Goal: Task Accomplishment & Management: Manage account settings

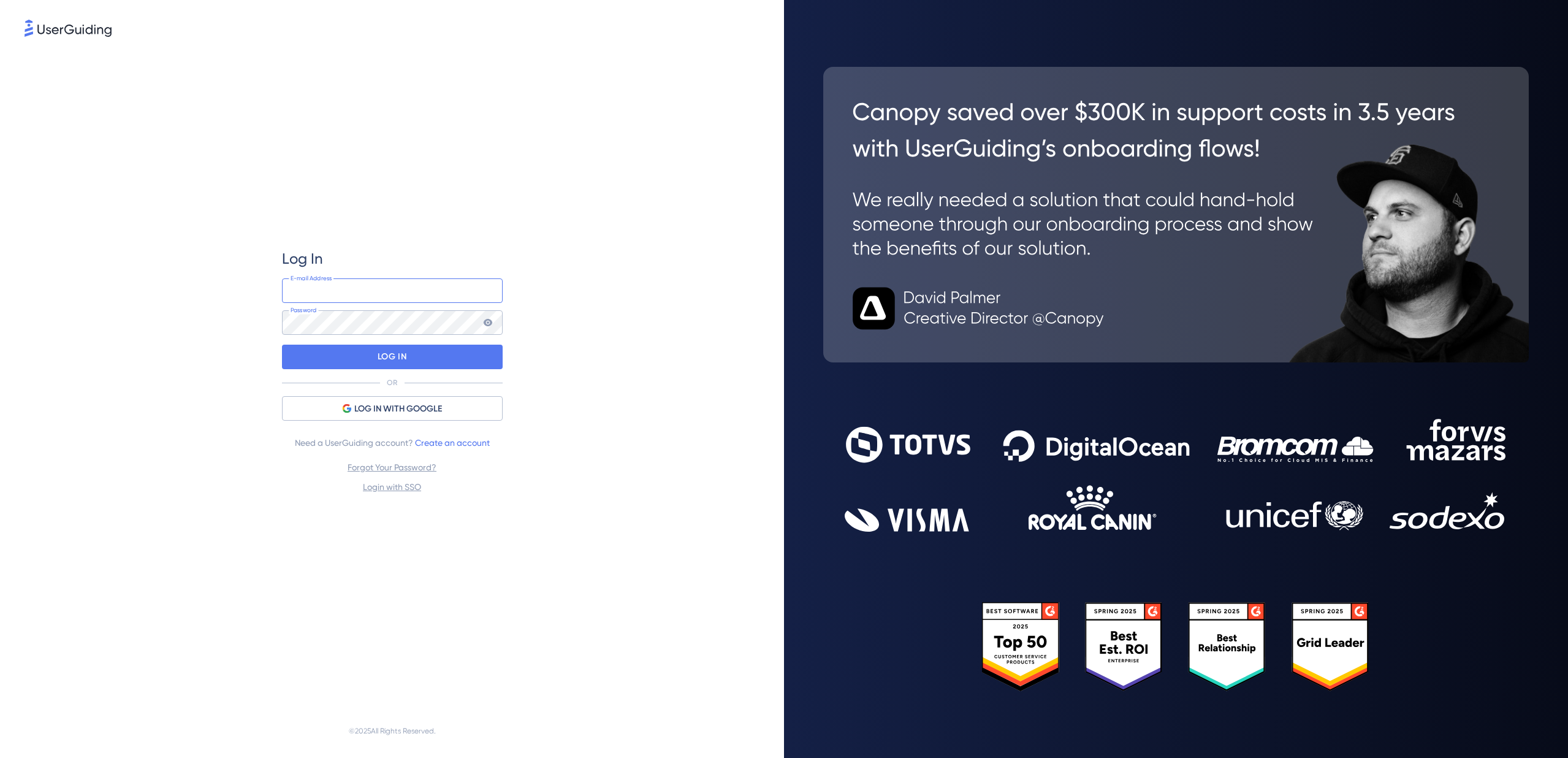
click at [327, 299] on input "email" at bounding box center [392, 290] width 221 height 25
type input "[EMAIL_ADDRESS][DOMAIN_NAME]"
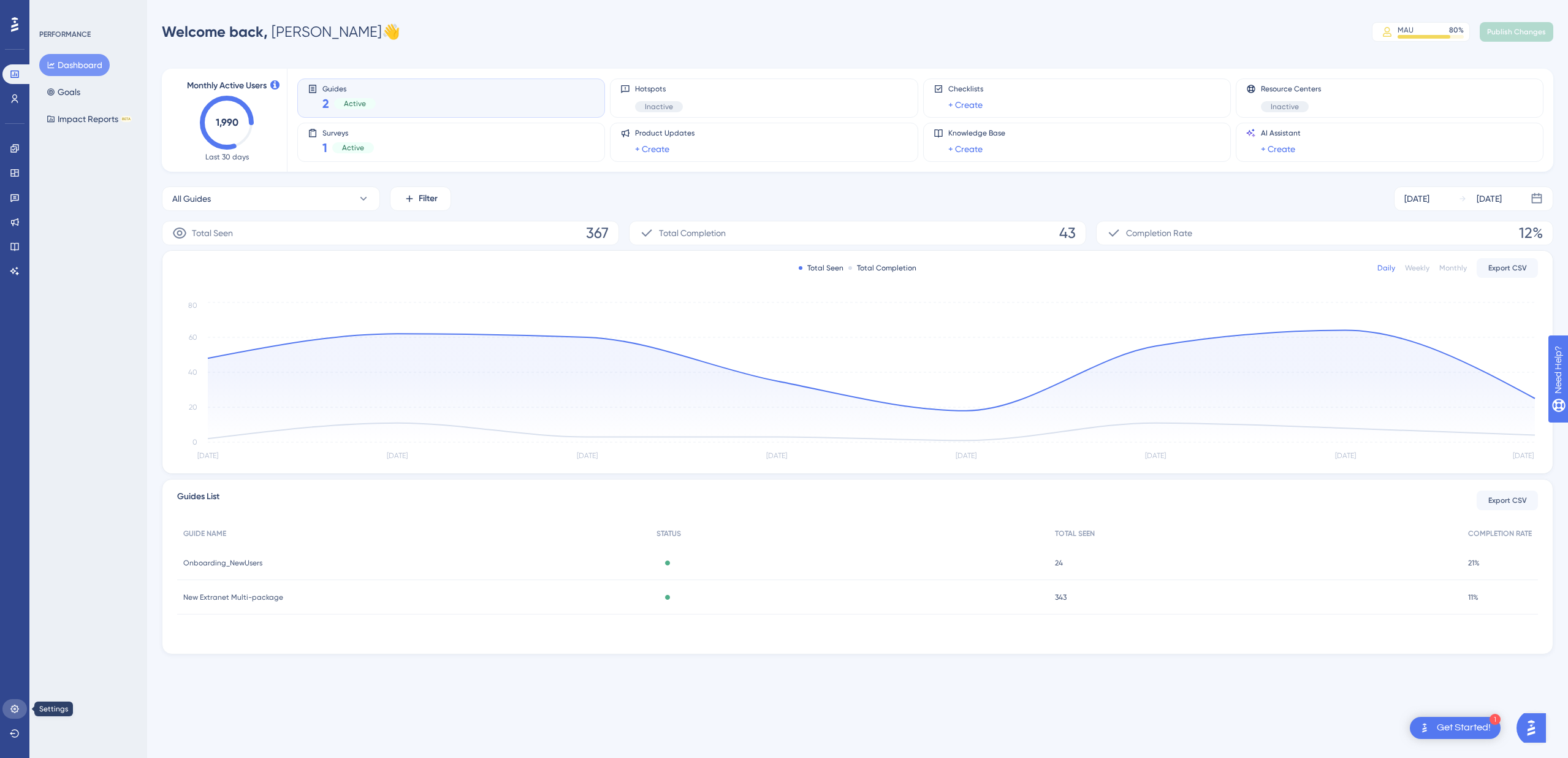
click at [15, 711] on icon at bounding box center [15, 709] width 10 height 10
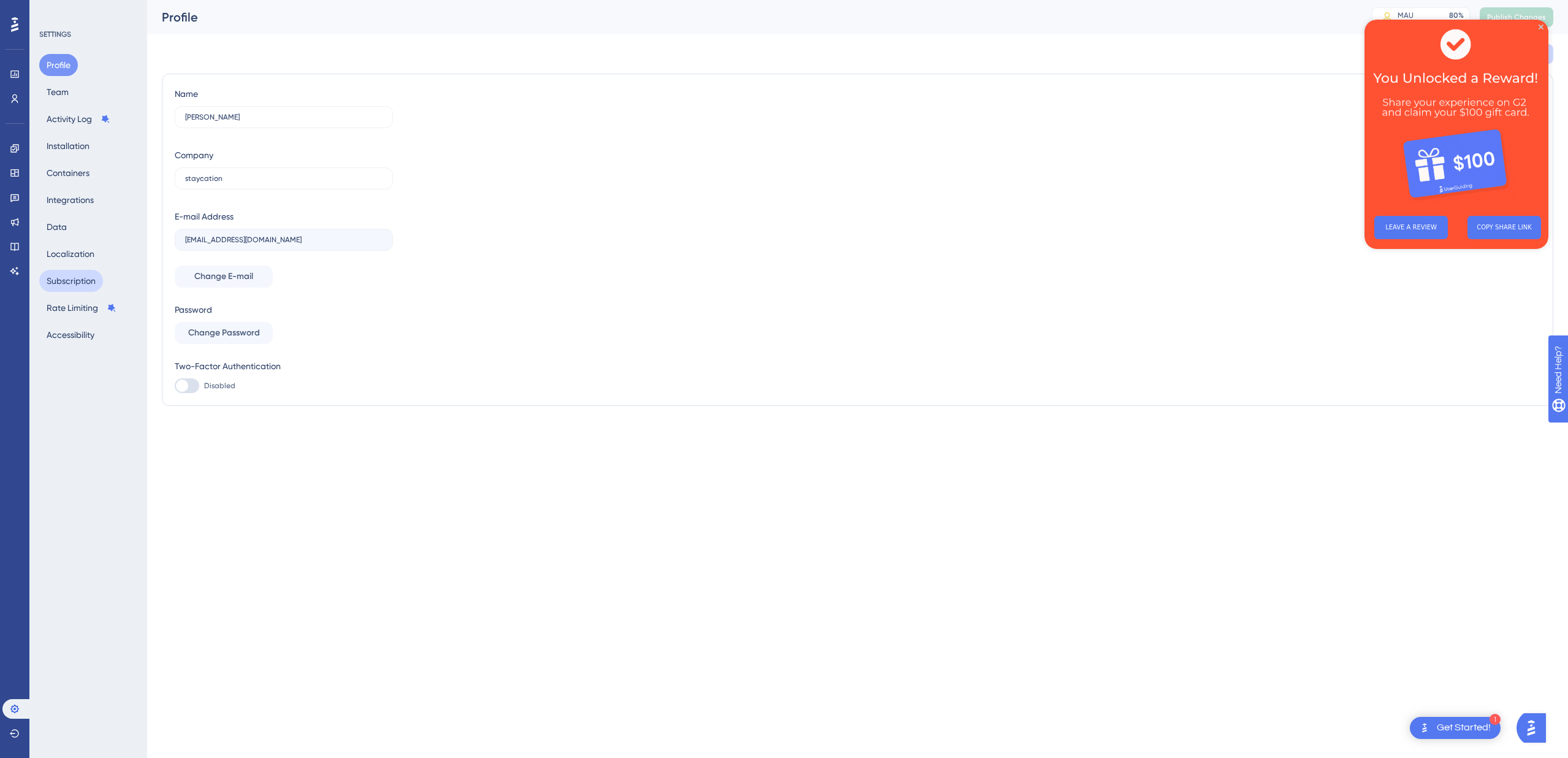
click at [85, 281] on button "Subscription" at bounding box center [71, 281] width 64 height 22
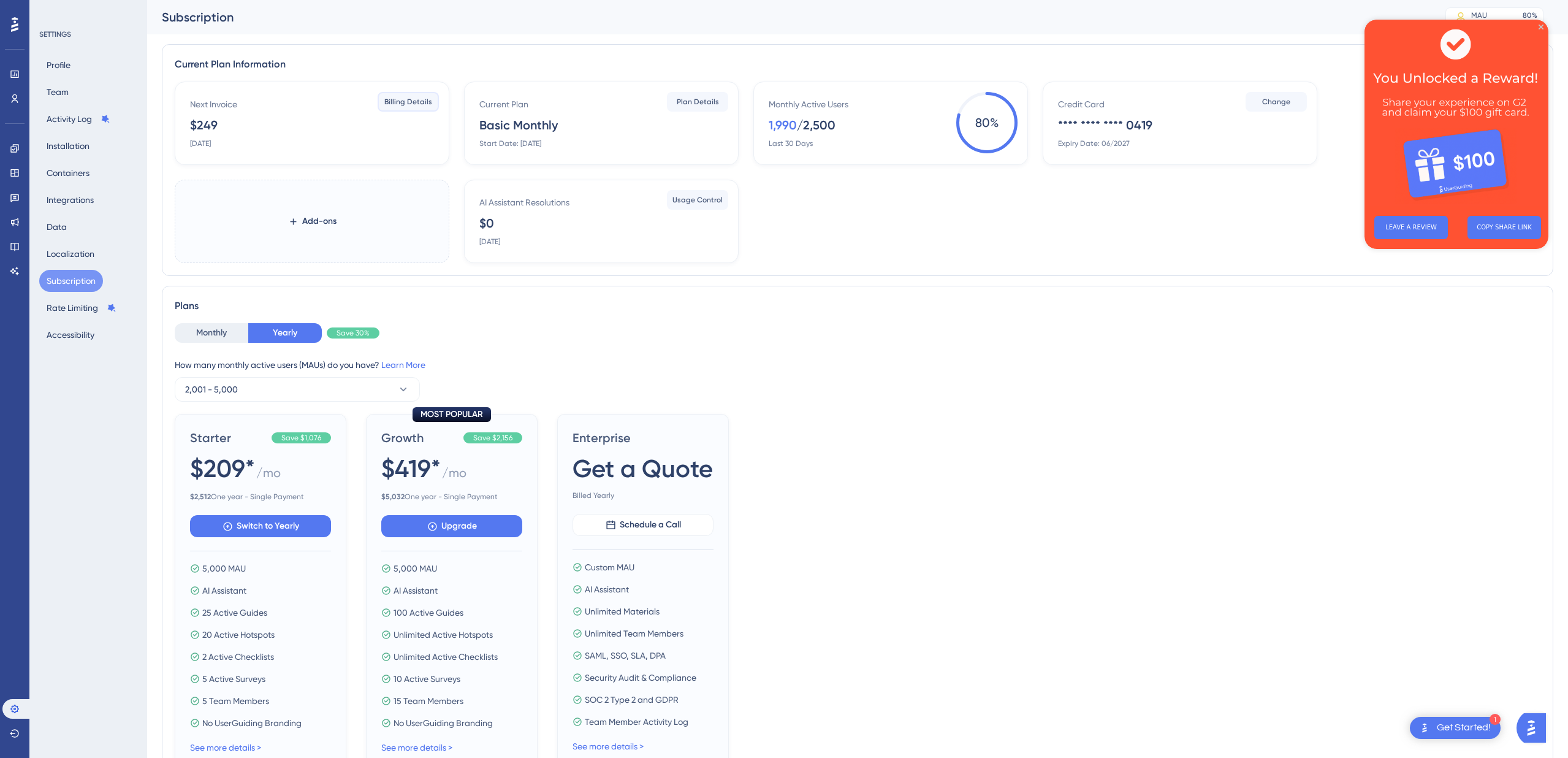
click at [424, 99] on span "Billing Details" at bounding box center [409, 102] width 48 height 10
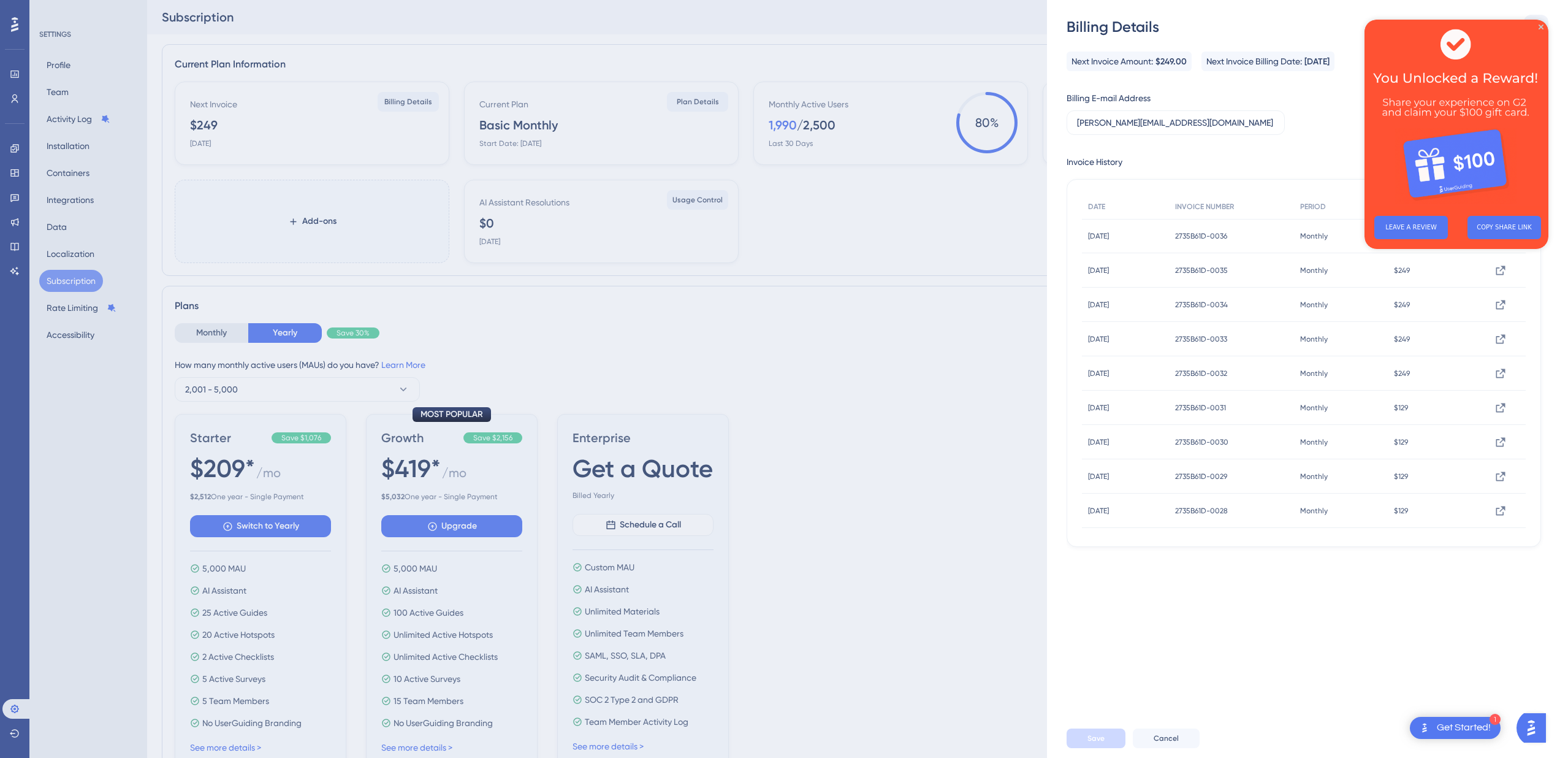
click at [1547, 25] on button at bounding box center [1536, 26] width 25 height 25
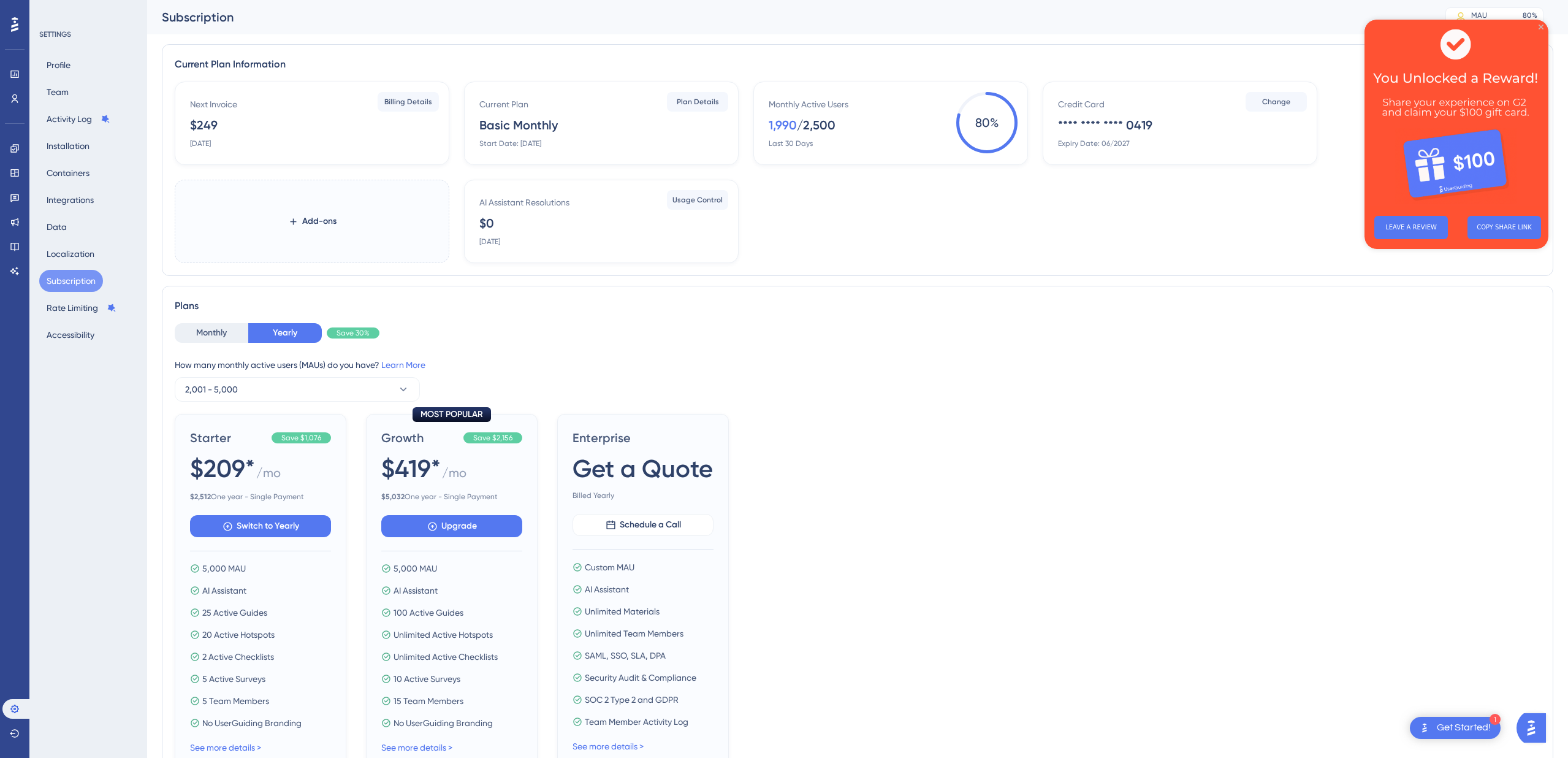
click at [1541, 26] on icon "Close Preview" at bounding box center [1541, 27] width 5 height 5
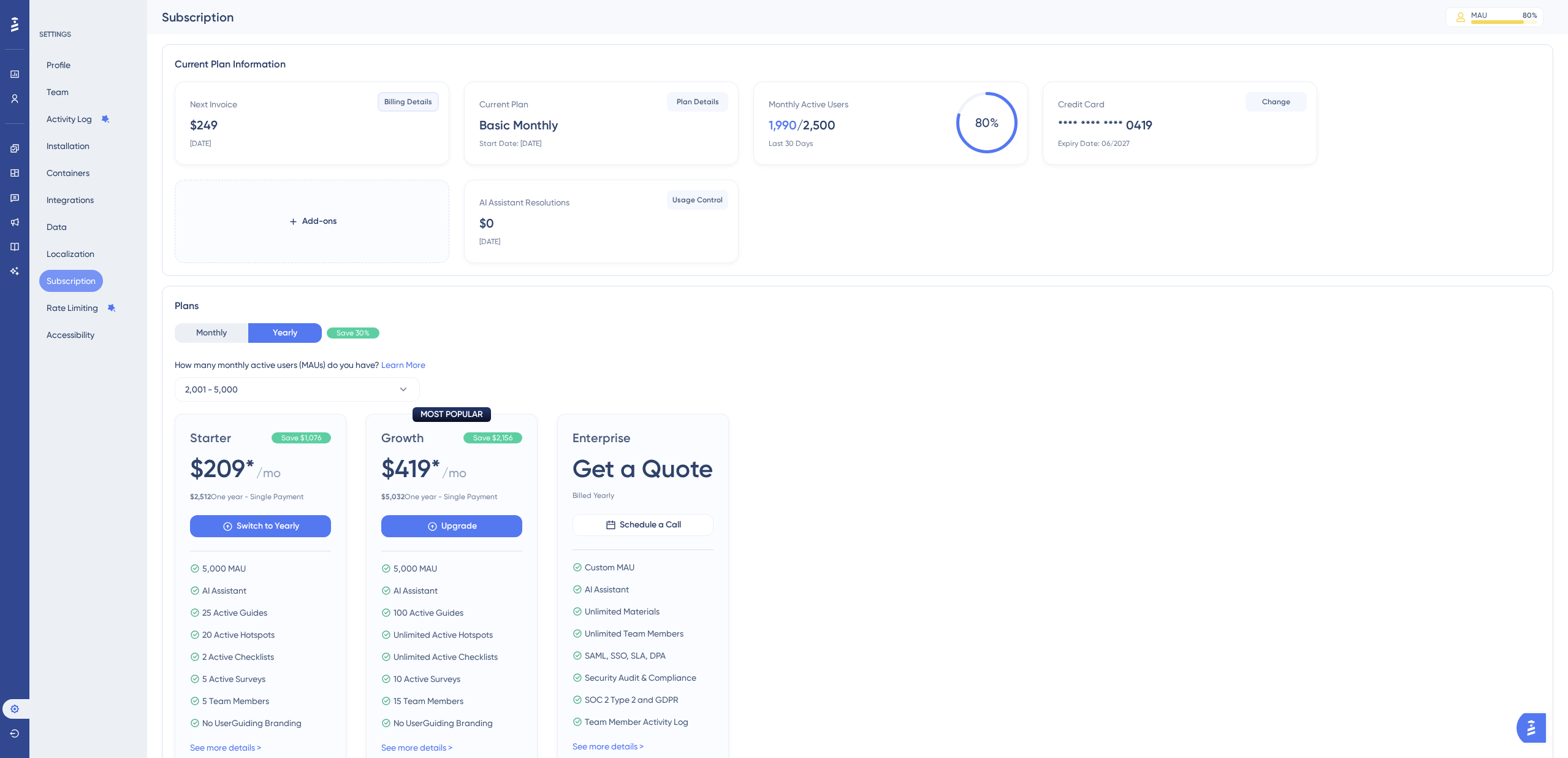
click at [402, 99] on span "Billing Details" at bounding box center [409, 102] width 48 height 10
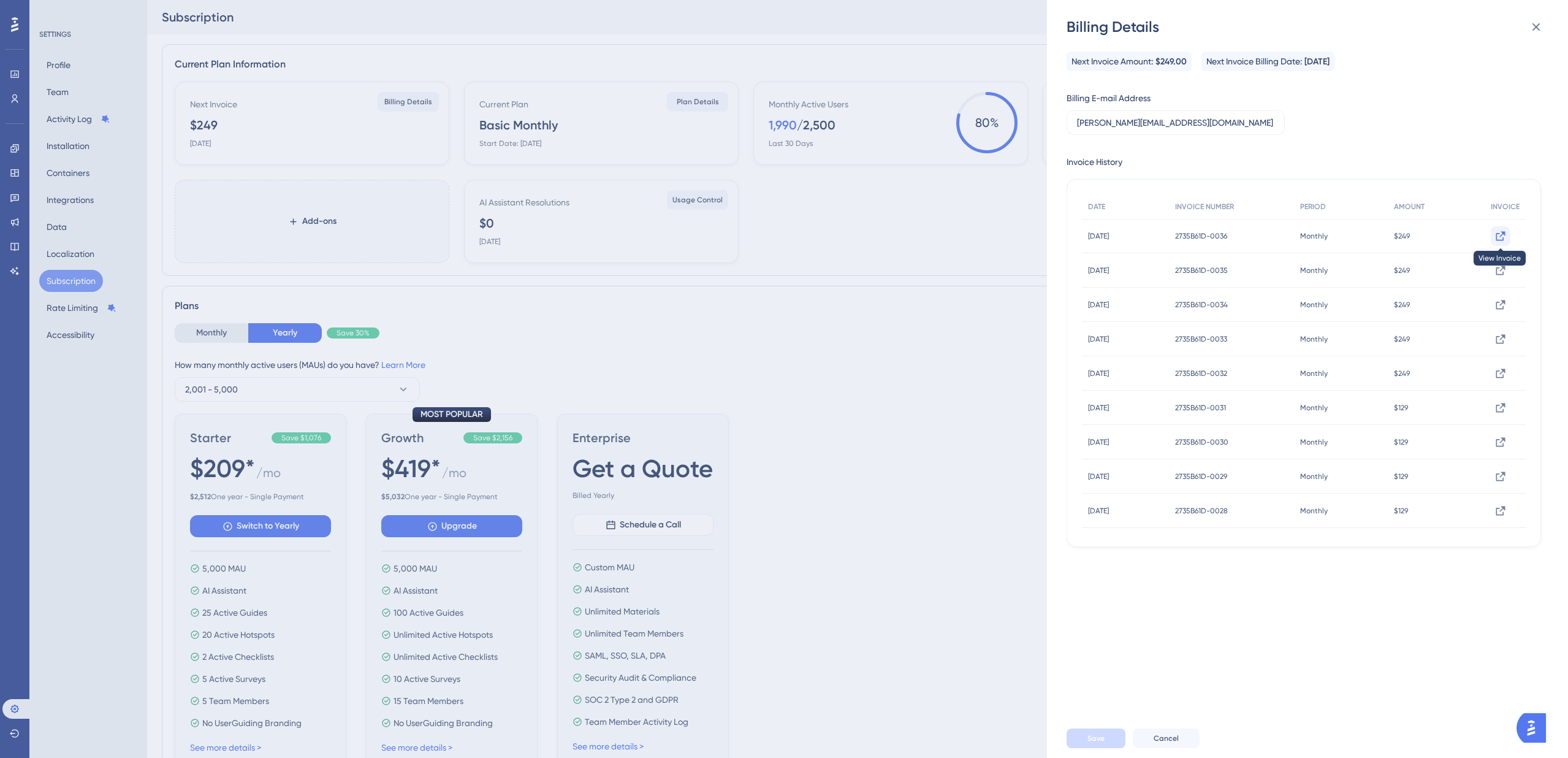
click at [1494, 233] on icon at bounding box center [1500, 236] width 12 height 12
